Goal: Information Seeking & Learning: Learn about a topic

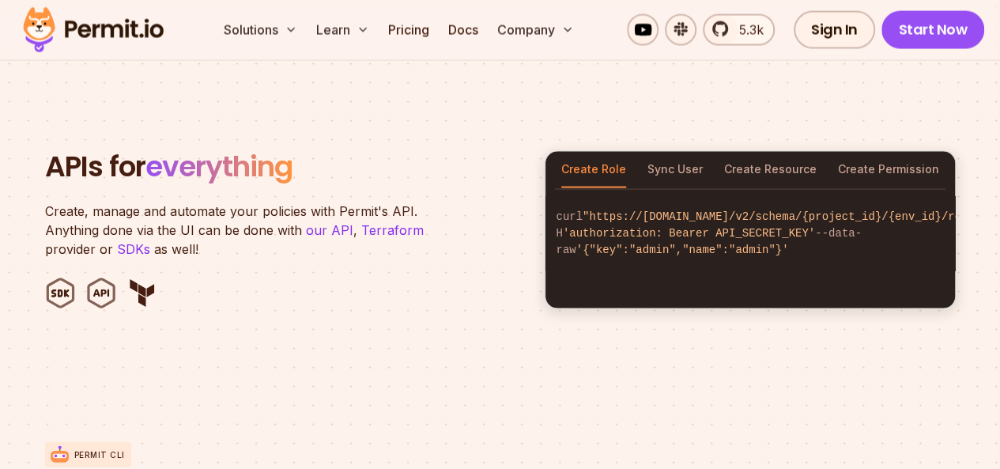
scroll to position [1540, 0]
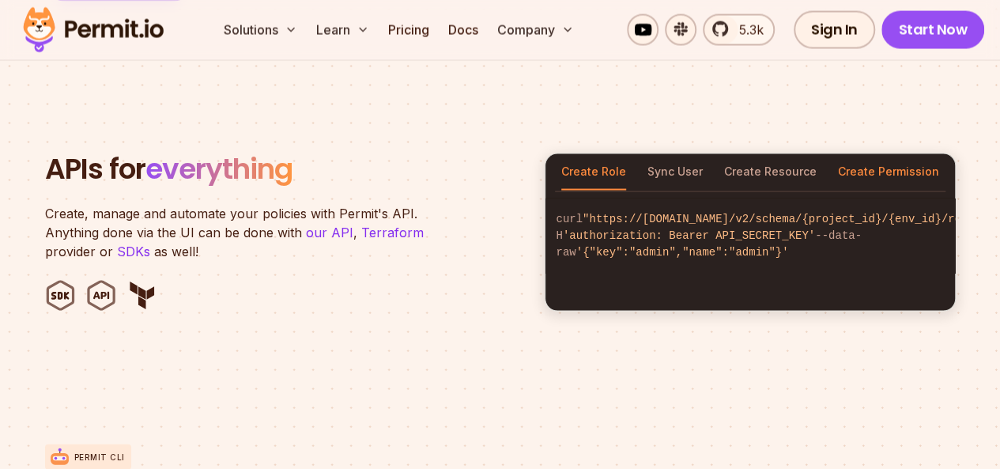
click at [898, 154] on button "Create Permission" at bounding box center [888, 172] width 101 height 36
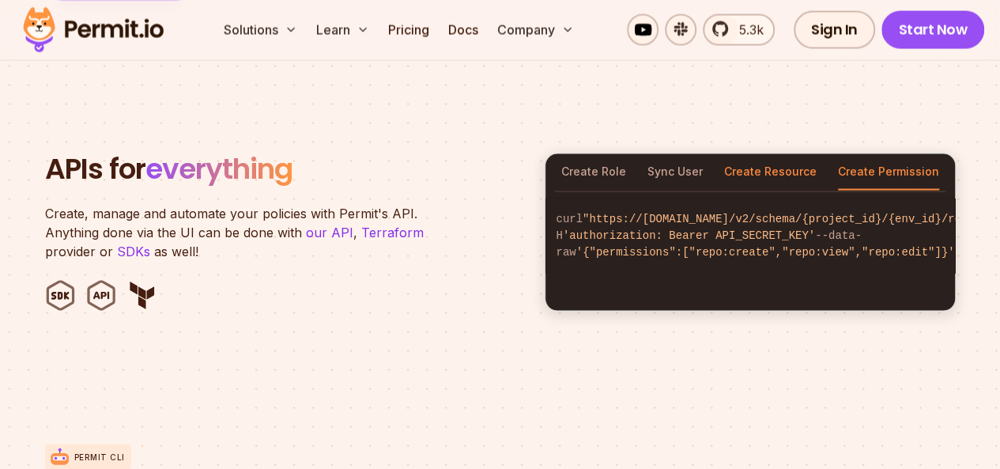
click at [774, 154] on button "Create Resource" at bounding box center [770, 172] width 92 height 36
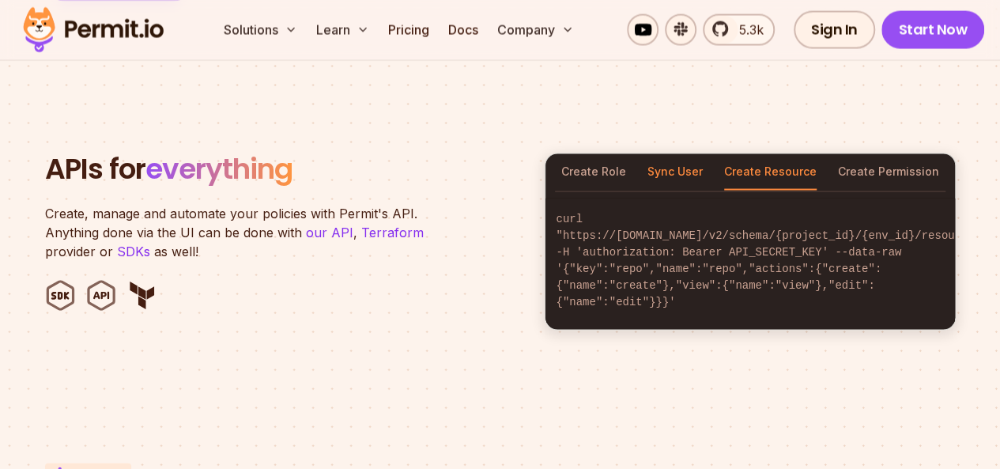
click at [673, 154] on button "Sync User" at bounding box center [674, 172] width 55 height 36
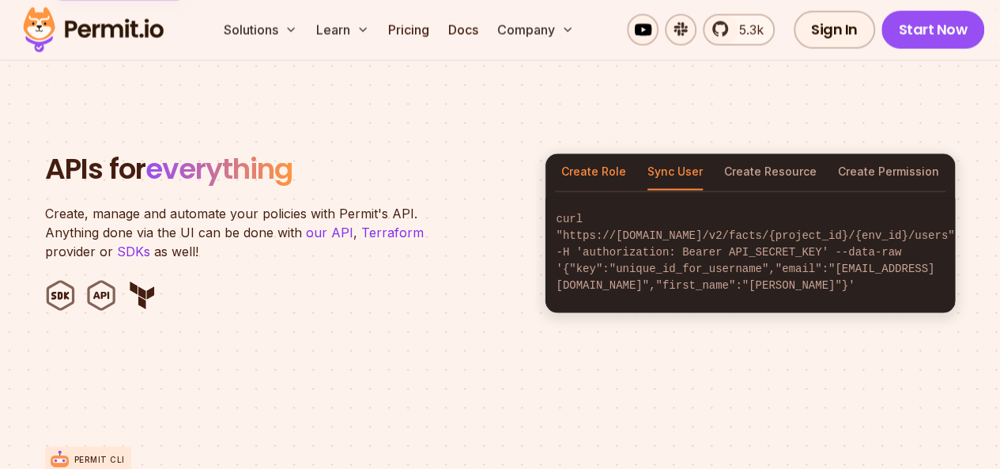
click at [575, 154] on button "Create Role" at bounding box center [593, 172] width 65 height 36
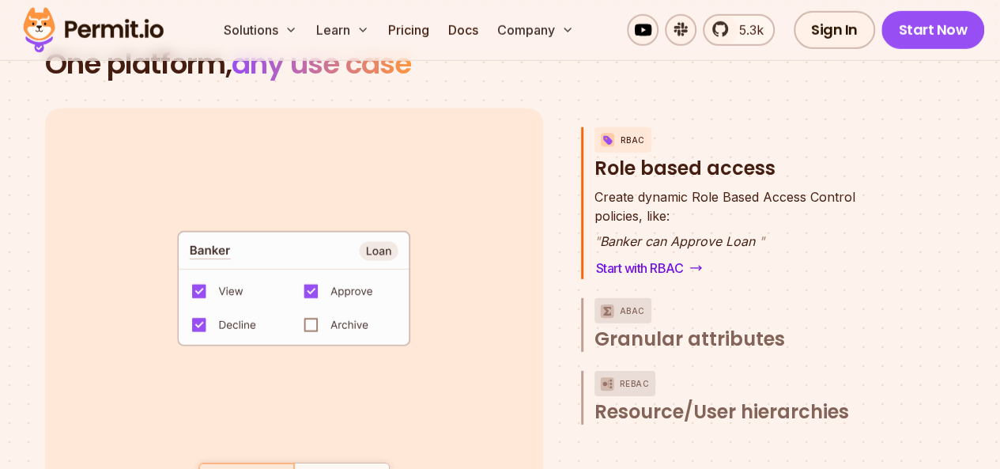
scroll to position [2265, 0]
click at [311, 251] on code "default allow := false allow if { some role in data.users[input.user].roles act…" at bounding box center [294, 293] width 328 height 136
click at [311, 225] on code "default allow := false allow if { some role in data.users[input.user].roles act…" at bounding box center [294, 293] width 328 height 136
click at [324, 468] on div "Policy as Code" at bounding box center [341, 477] width 82 height 16
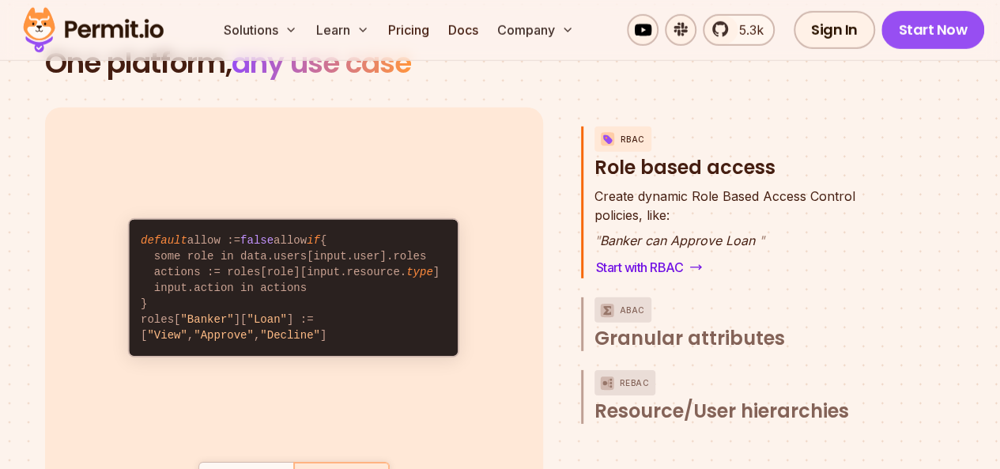
click at [237, 222] on code "default allow := false allow if { some role in data.users[input.user].roles act…" at bounding box center [294, 288] width 328 height 136
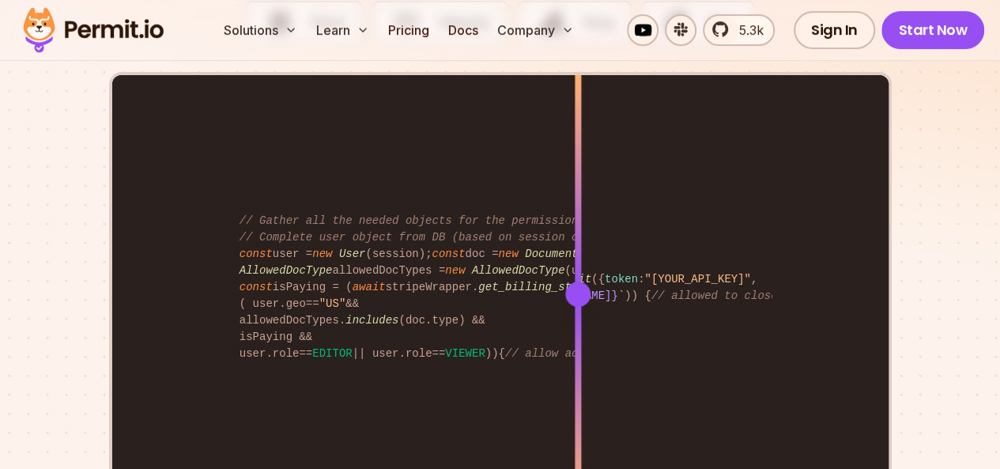
scroll to position [3219, 0]
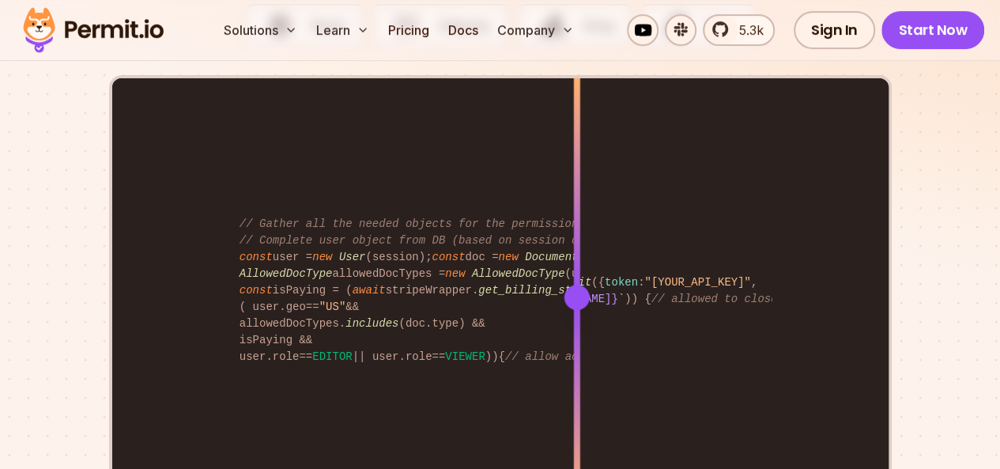
drag, startPoint x: 575, startPoint y: 228, endPoint x: 609, endPoint y: 255, distance: 43.2
click at [579, 255] on div at bounding box center [576, 296] width 6 height 436
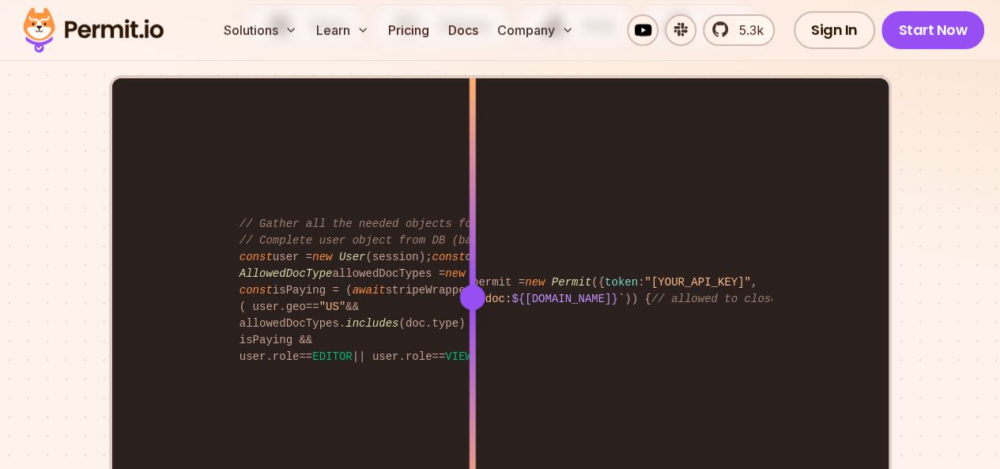
drag, startPoint x: 605, startPoint y: 224, endPoint x: 457, endPoint y: 244, distance: 150.0
click at [469, 244] on div at bounding box center [472, 296] width 6 height 436
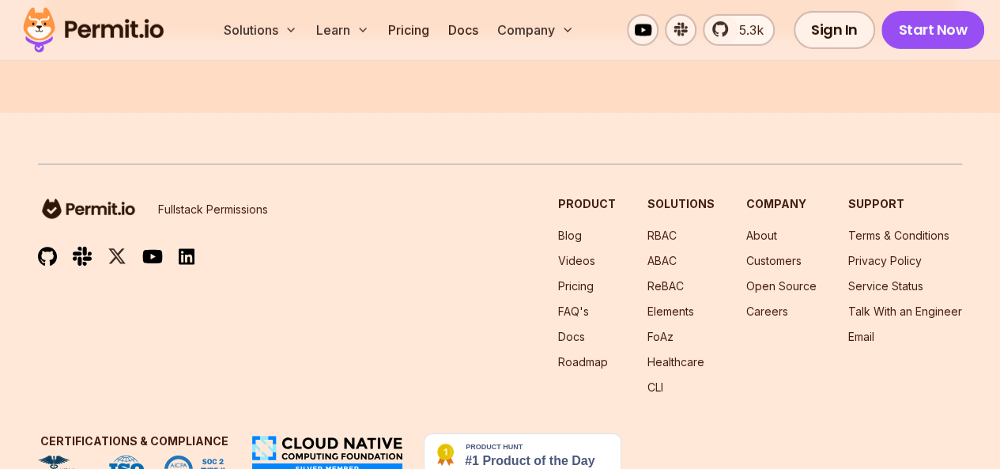
scroll to position [8638, 0]
